Goal: Information Seeking & Learning: Check status

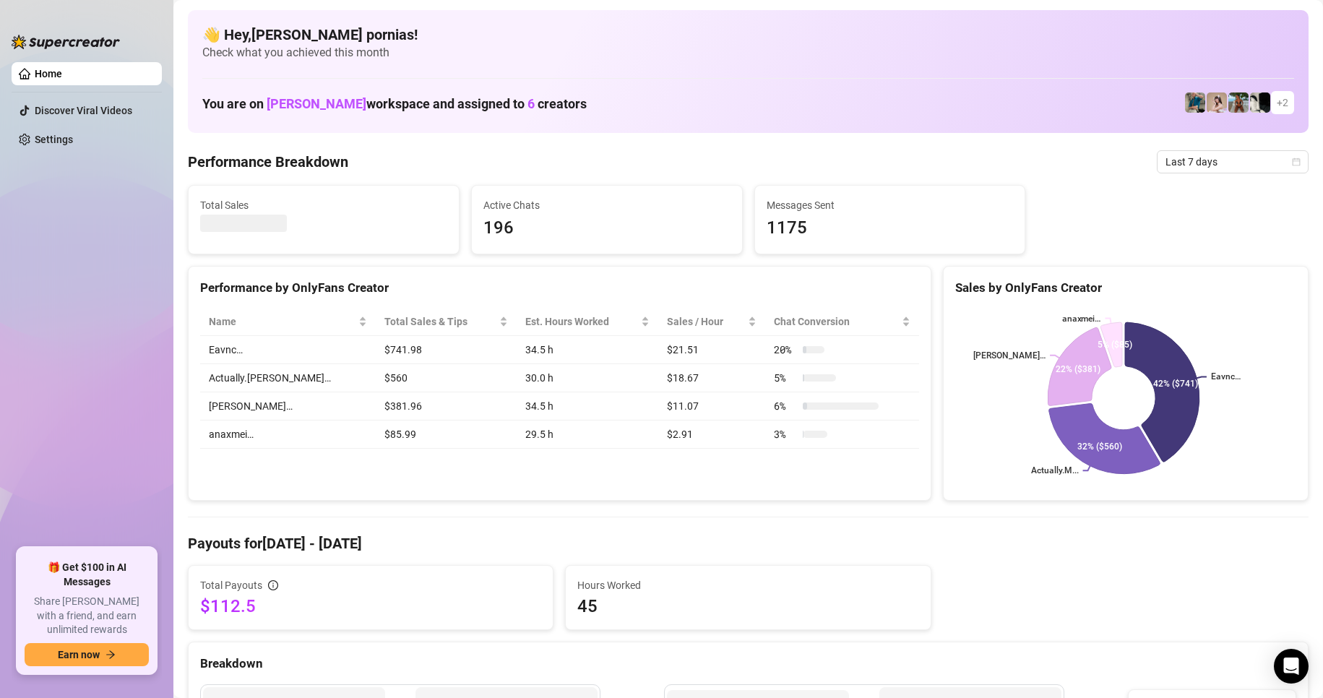
drag, startPoint x: 1200, startPoint y: 159, endPoint x: 1195, endPoint y: 173, distance: 15.3
click at [1200, 161] on span "Last 7 days" at bounding box center [1233, 162] width 134 height 22
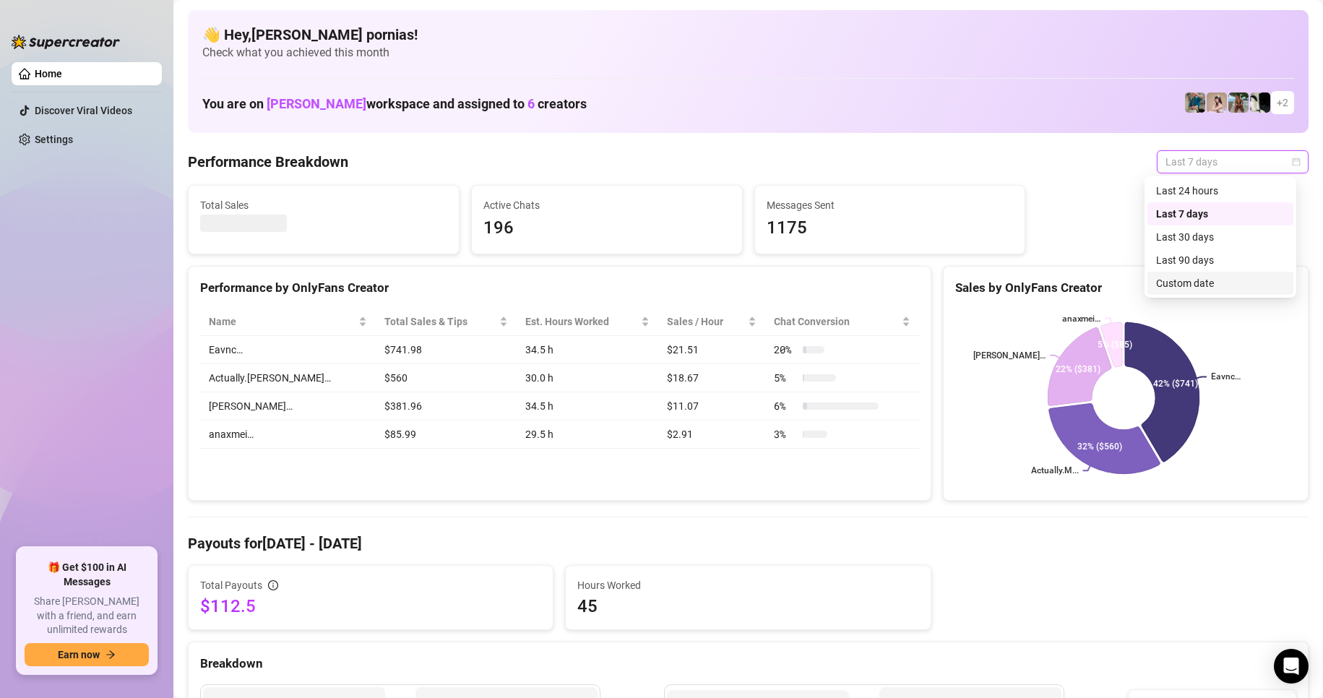
click at [1186, 283] on div "Custom date" at bounding box center [1220, 283] width 129 height 16
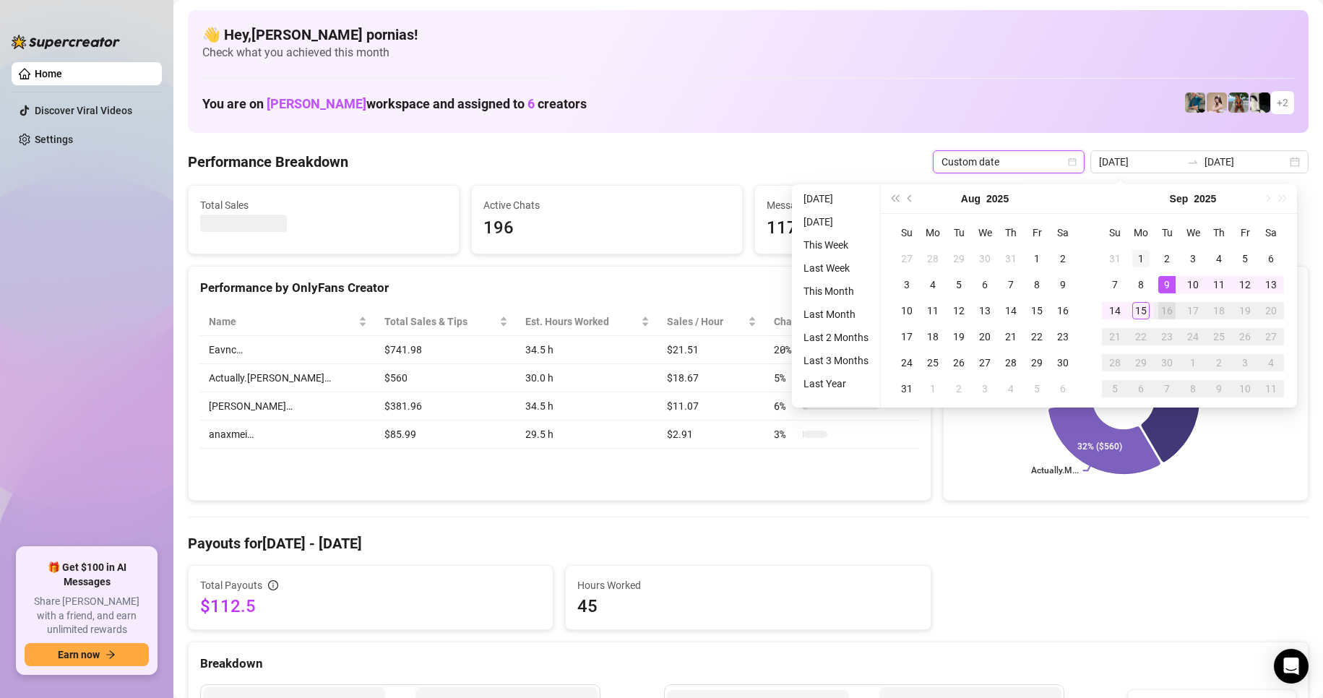
type input "[DATE]"
click at [1150, 253] on td "1" at bounding box center [1141, 259] width 26 height 26
type input "[DATE]"
drag, startPoint x: 1113, startPoint y: 307, endPoint x: 1112, endPoint y: 322, distance: 15.2
click at [1113, 308] on div "14" at bounding box center [1114, 310] width 17 height 17
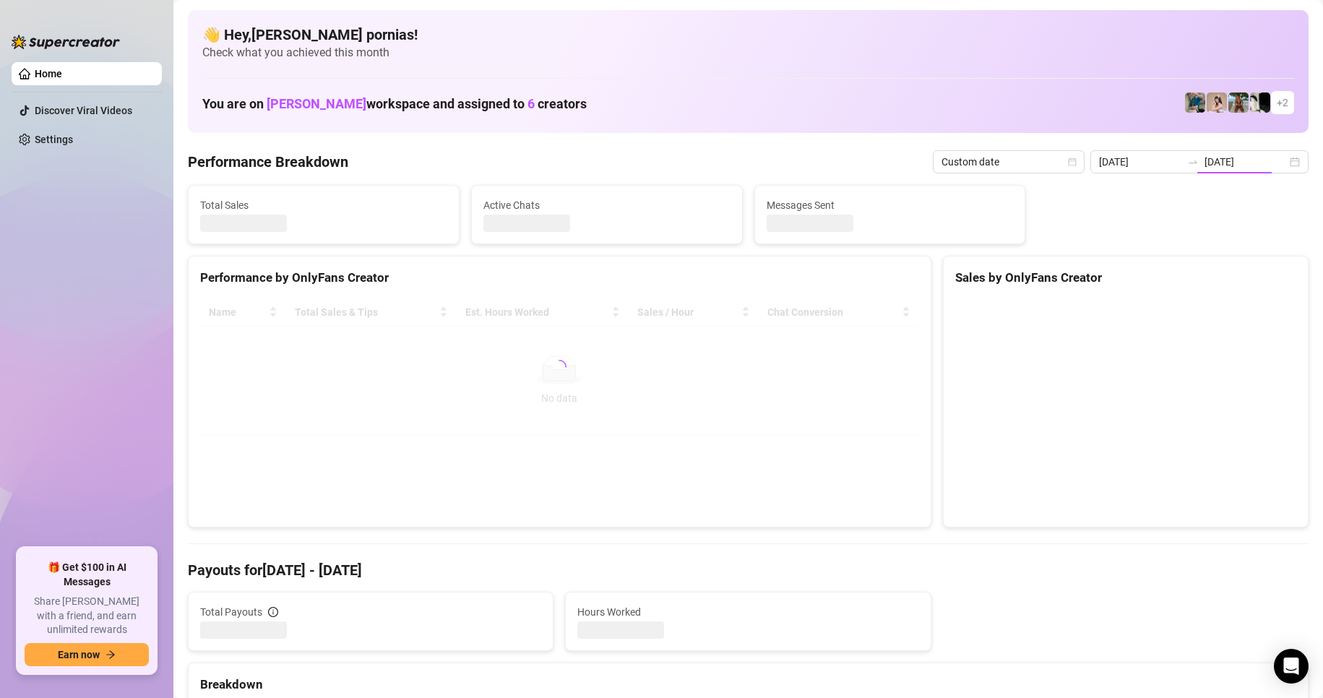
type input "[DATE]"
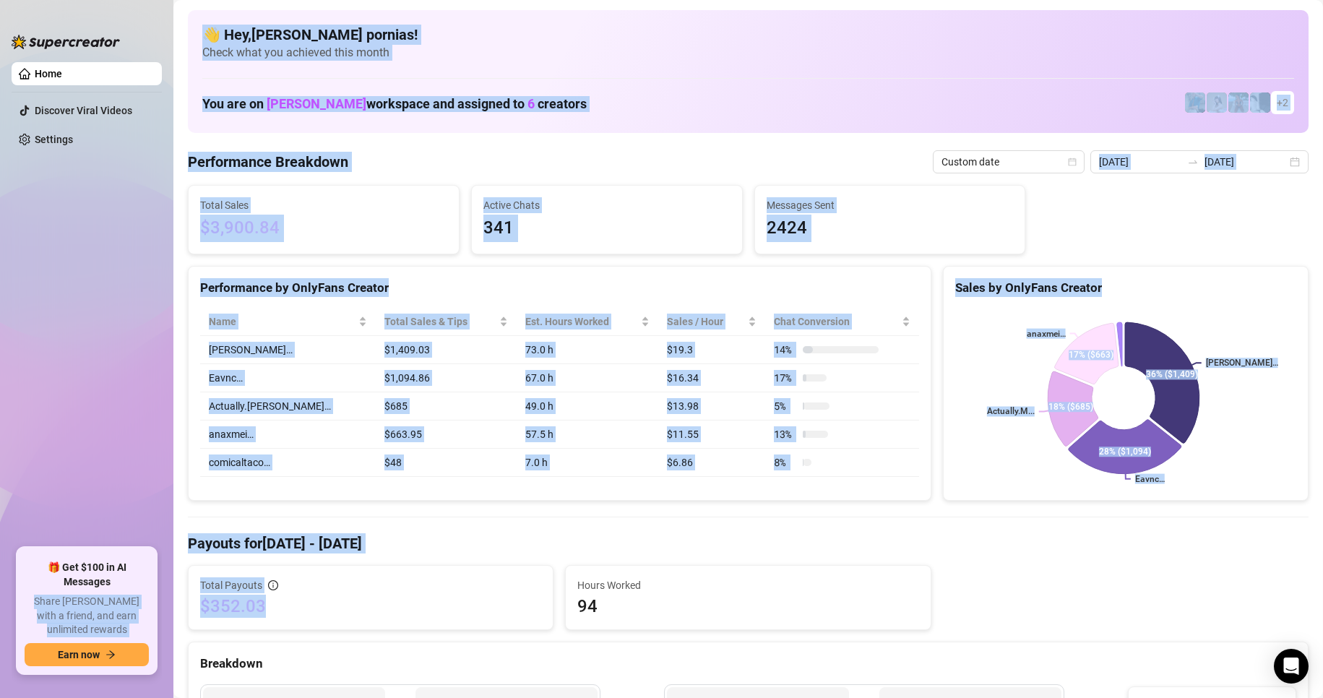
drag, startPoint x: 272, startPoint y: 609, endPoint x: 149, endPoint y: 600, distance: 123.9
click at [149, 600] on div "Home Discover Viral Videos Settings 🎁 Get $100 in AI Messages Share [PERSON_NAM…" at bounding box center [661, 349] width 1323 height 698
click at [391, 613] on span "$352.03" at bounding box center [370, 606] width 341 height 23
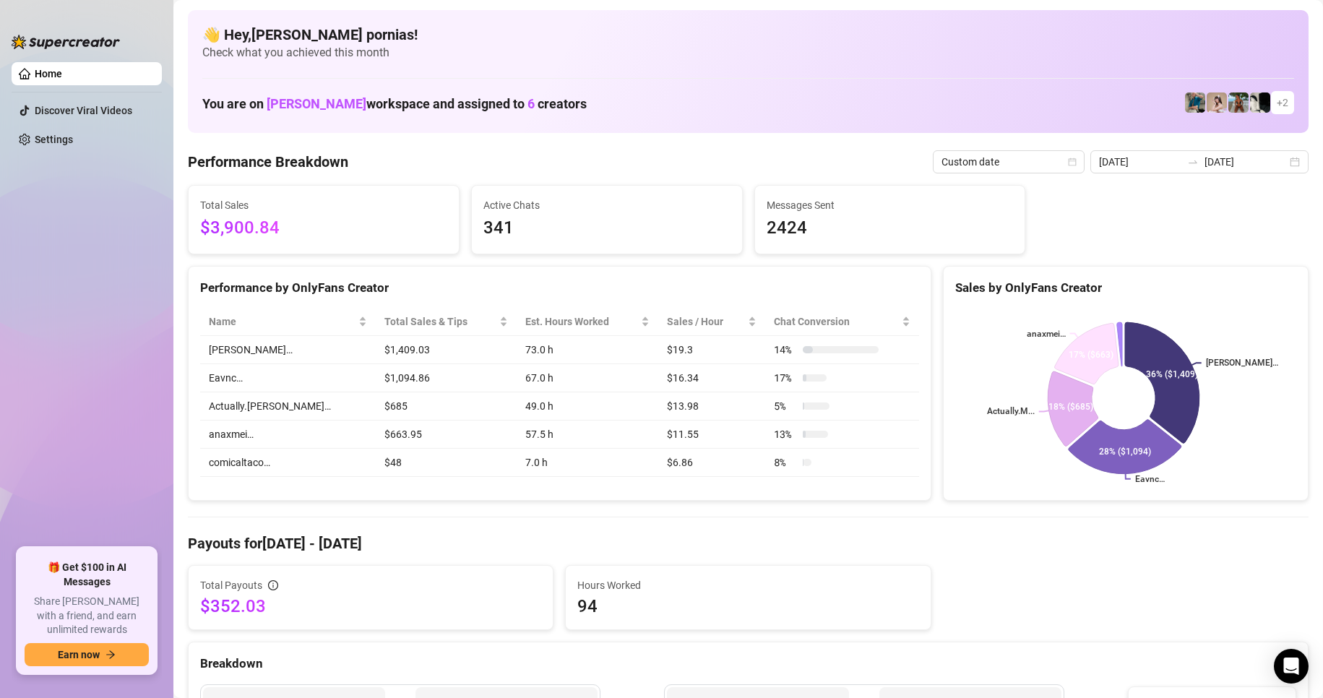
click at [219, 606] on span "$352.03" at bounding box center [370, 606] width 341 height 23
click at [105, 303] on ul "Home Discover Viral Videos Settings" at bounding box center [87, 299] width 150 height 486
